Goal: Task Accomplishment & Management: Complete application form

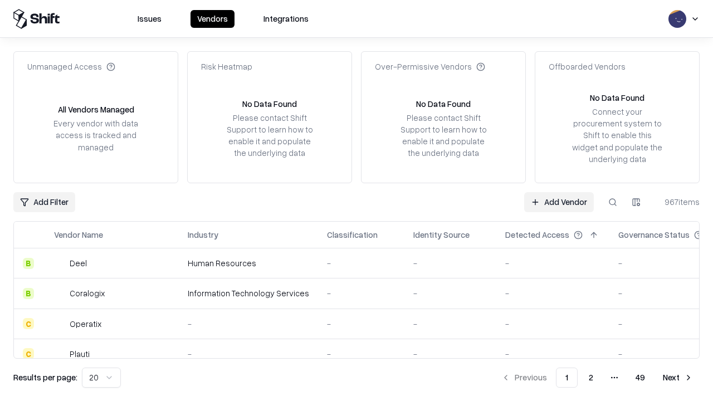
click at [559, 202] on link "Add Vendor" at bounding box center [559, 202] width 70 height 20
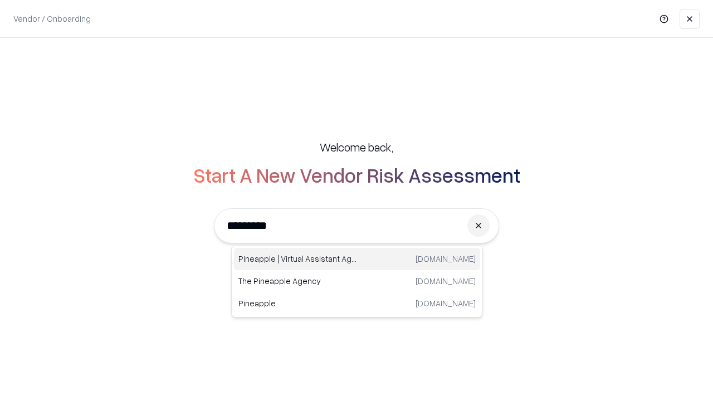
click at [357, 259] on div "Pineapple | Virtual Assistant Agency [DOMAIN_NAME]" at bounding box center [357, 259] width 246 height 22
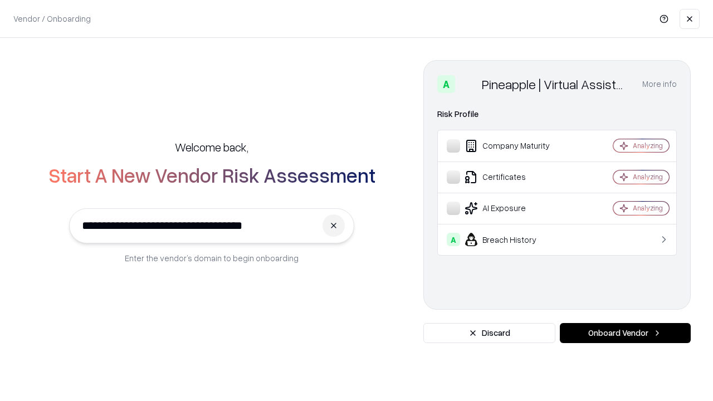
type input "**********"
click at [625, 333] on button "Onboard Vendor" at bounding box center [625, 333] width 131 height 20
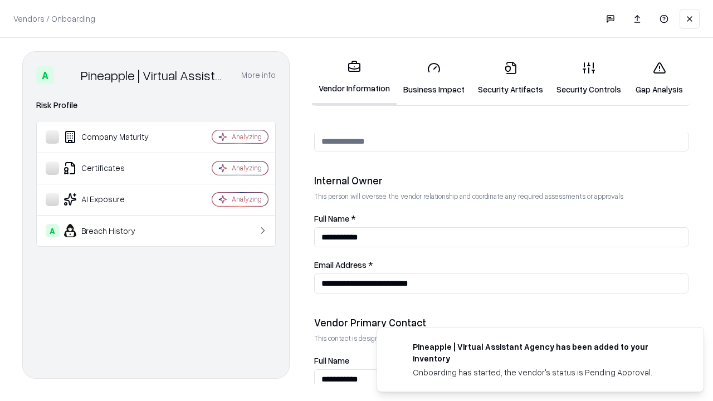
scroll to position [577, 0]
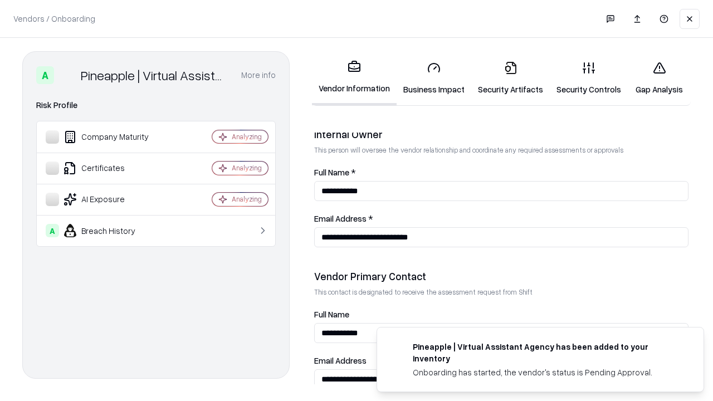
click at [434, 78] on link "Business Impact" at bounding box center [434, 78] width 75 height 52
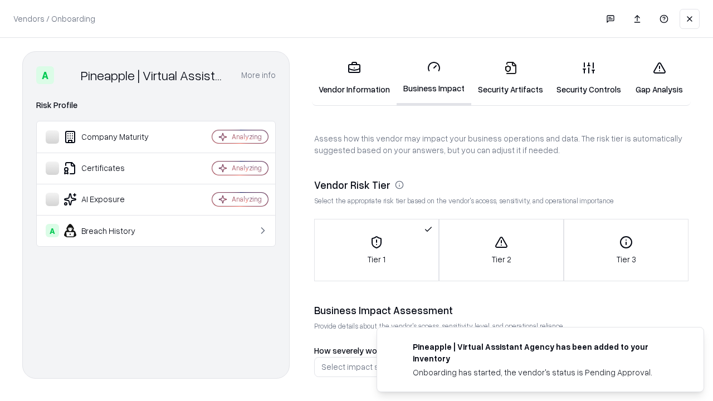
click at [659, 78] on link "Gap Analysis" at bounding box center [659, 78] width 63 height 52
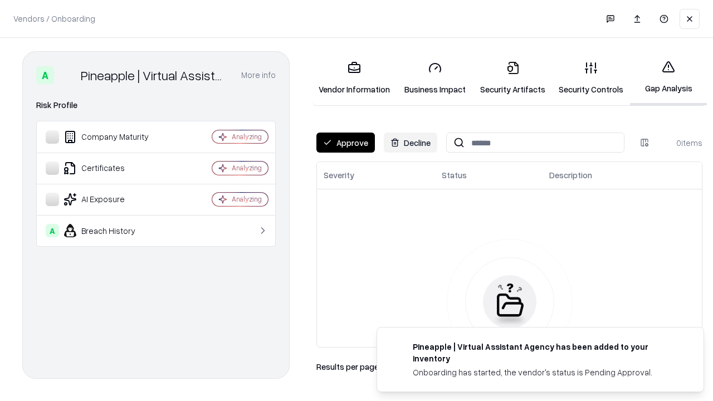
click at [346, 143] on button "Approve" at bounding box center [346, 143] width 59 height 20
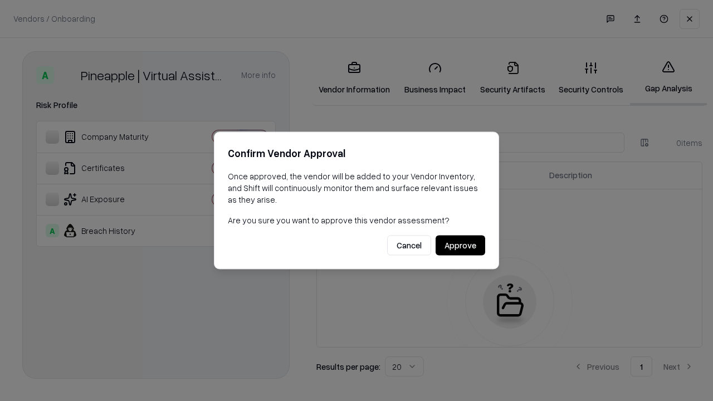
click at [460, 245] on button "Approve" at bounding box center [461, 246] width 50 height 20
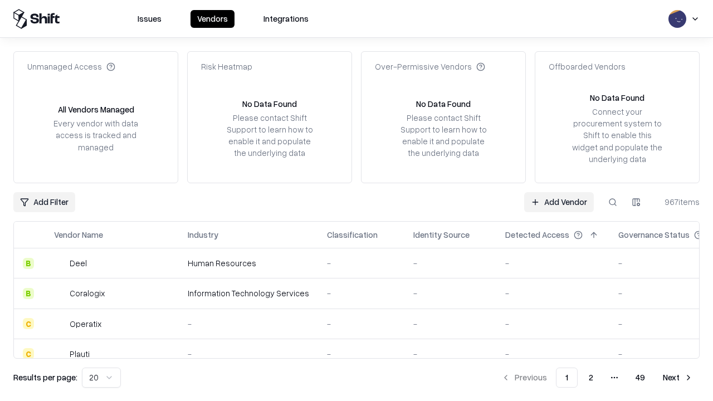
type input "**********"
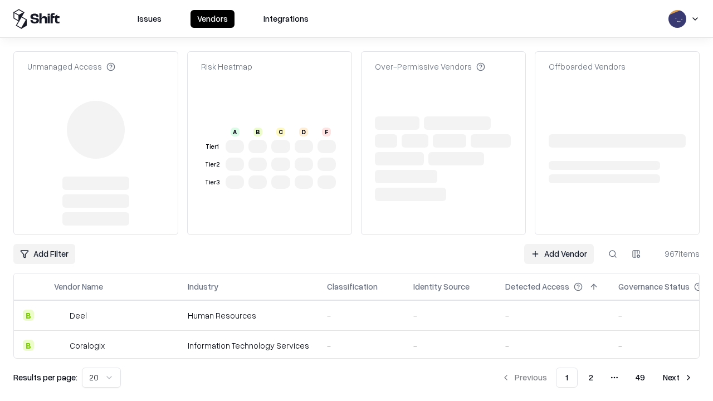
click at [559, 244] on link "Add Vendor" at bounding box center [559, 254] width 70 height 20
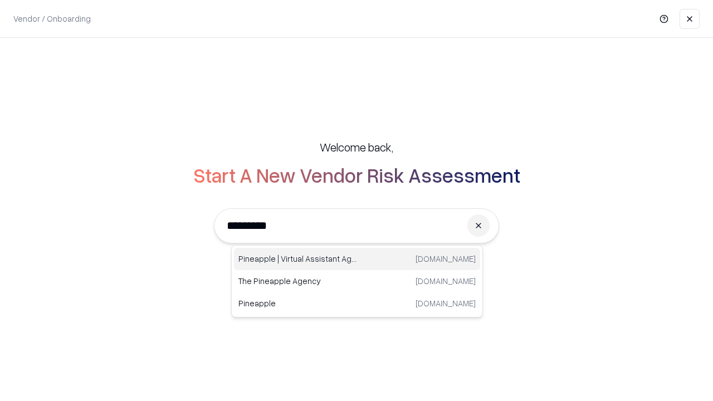
click at [357, 259] on div "Pineapple | Virtual Assistant Agency [DOMAIN_NAME]" at bounding box center [357, 259] width 246 height 22
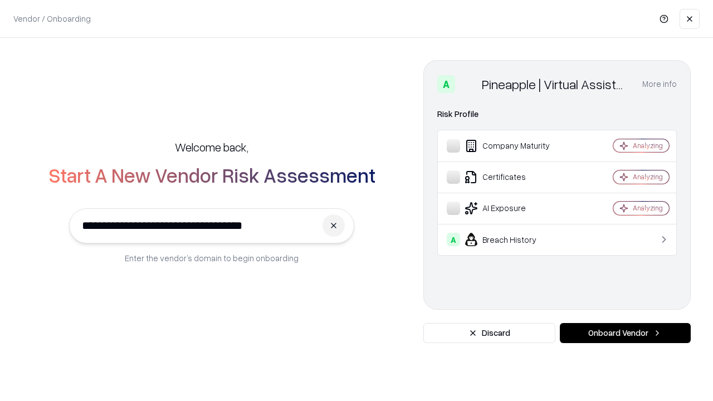
type input "**********"
click at [625, 333] on button "Onboard Vendor" at bounding box center [625, 333] width 131 height 20
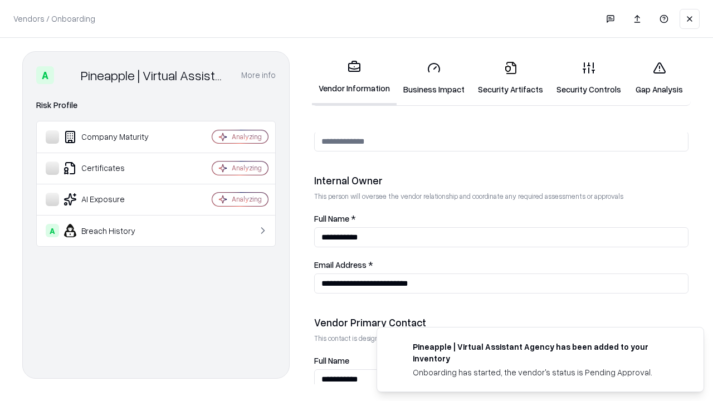
scroll to position [577, 0]
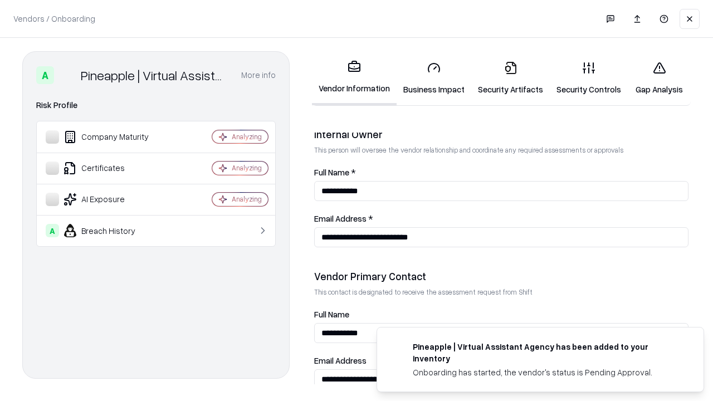
click at [659, 78] on link "Gap Analysis" at bounding box center [659, 78] width 63 height 52
